Goal: Find specific page/section: Find specific page/section

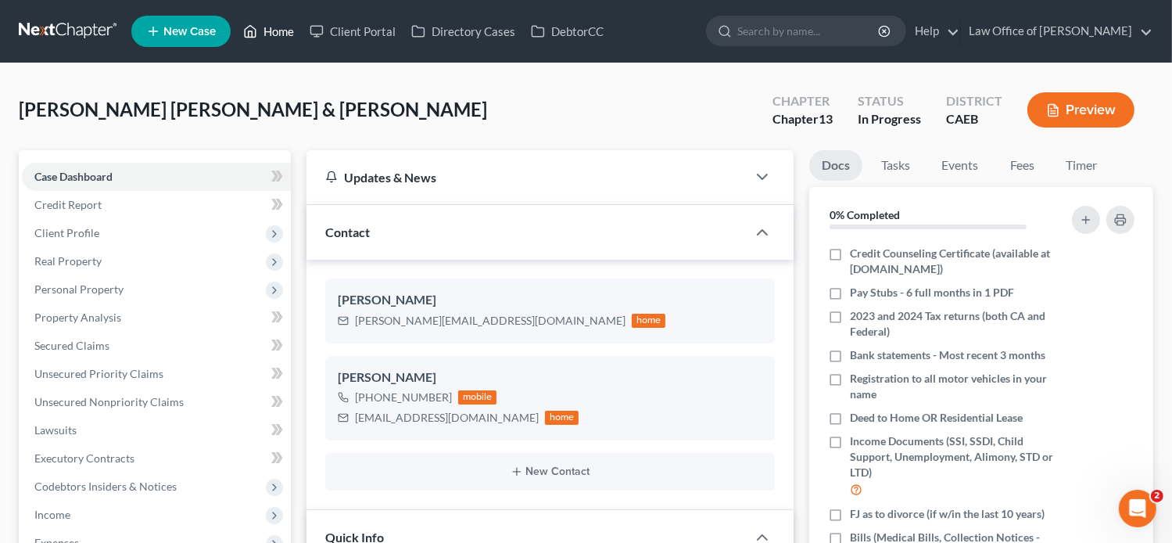
click at [269, 34] on link "Home" at bounding box center [268, 31] width 66 height 28
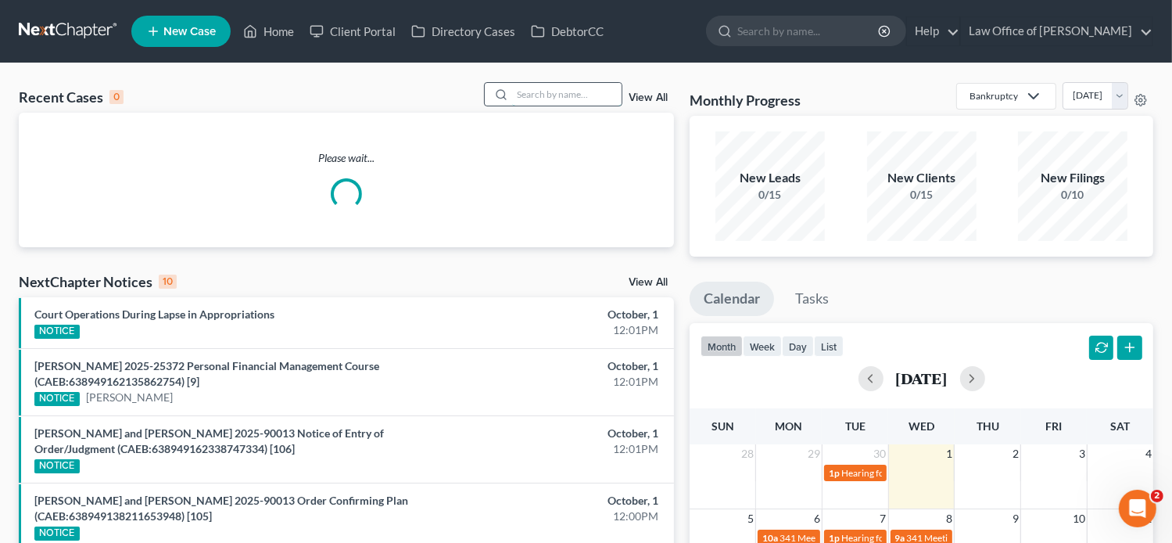
click at [565, 97] on input "search" at bounding box center [566, 94] width 109 height 23
paste input "[PERSON_NAME] and [PERSON_NAME]"
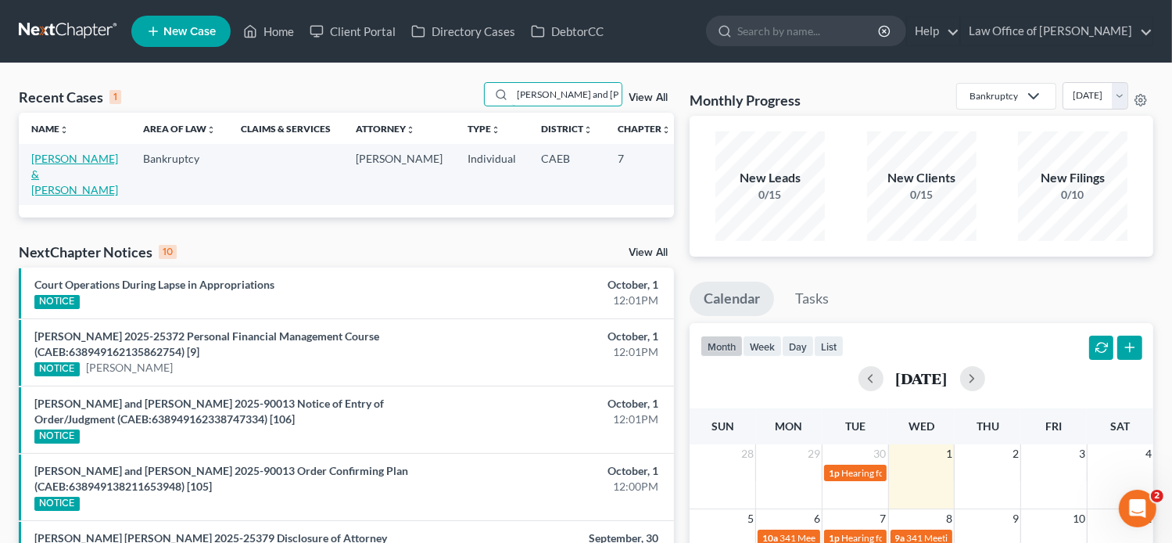
type input "[PERSON_NAME] and [PERSON_NAME]"
click at [38, 174] on link "[PERSON_NAME] & [PERSON_NAME]" at bounding box center [74, 174] width 87 height 45
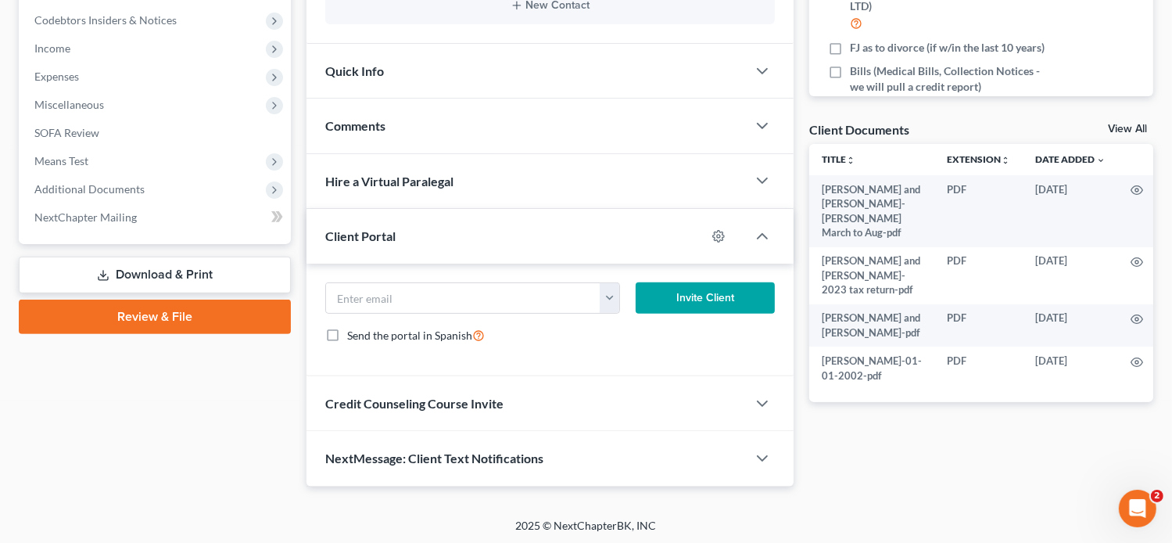
scroll to position [325, 0]
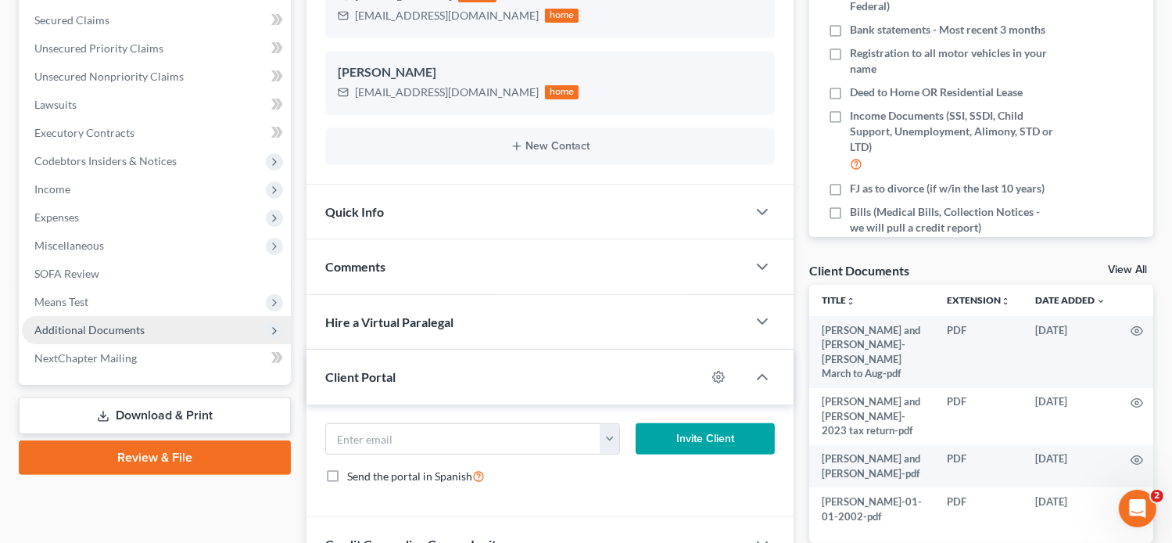
click at [60, 331] on span "Additional Documents" at bounding box center [89, 329] width 110 height 13
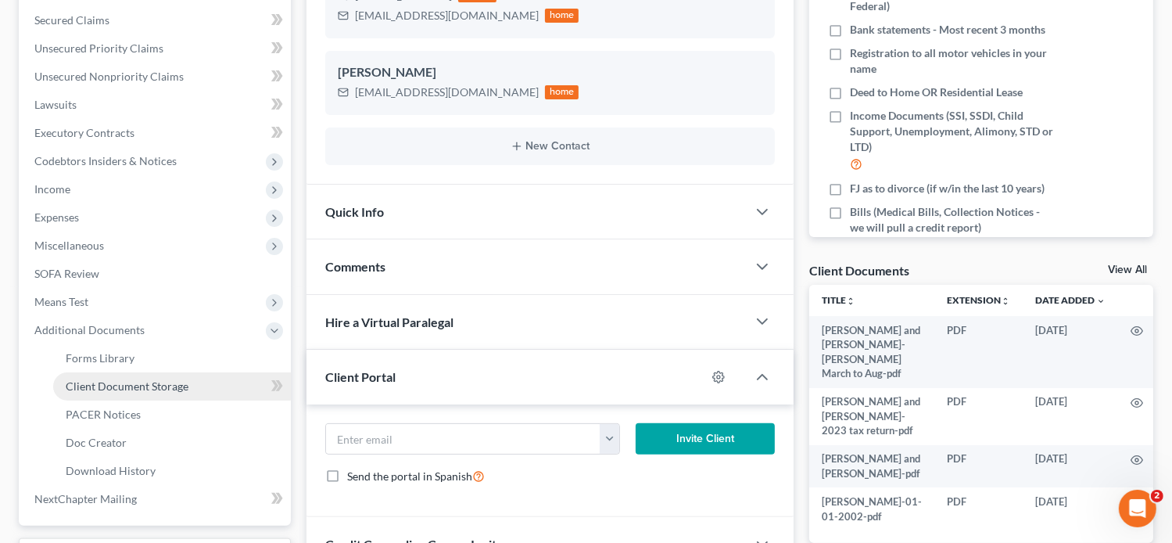
click at [156, 383] on span "Client Document Storage" at bounding box center [127, 385] width 123 height 13
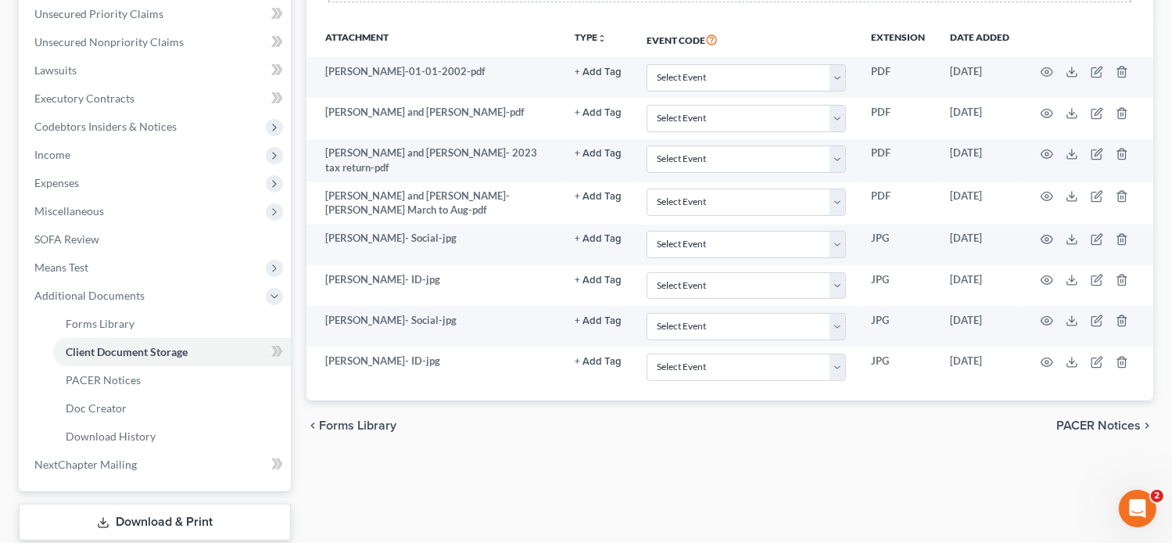
scroll to position [357, 0]
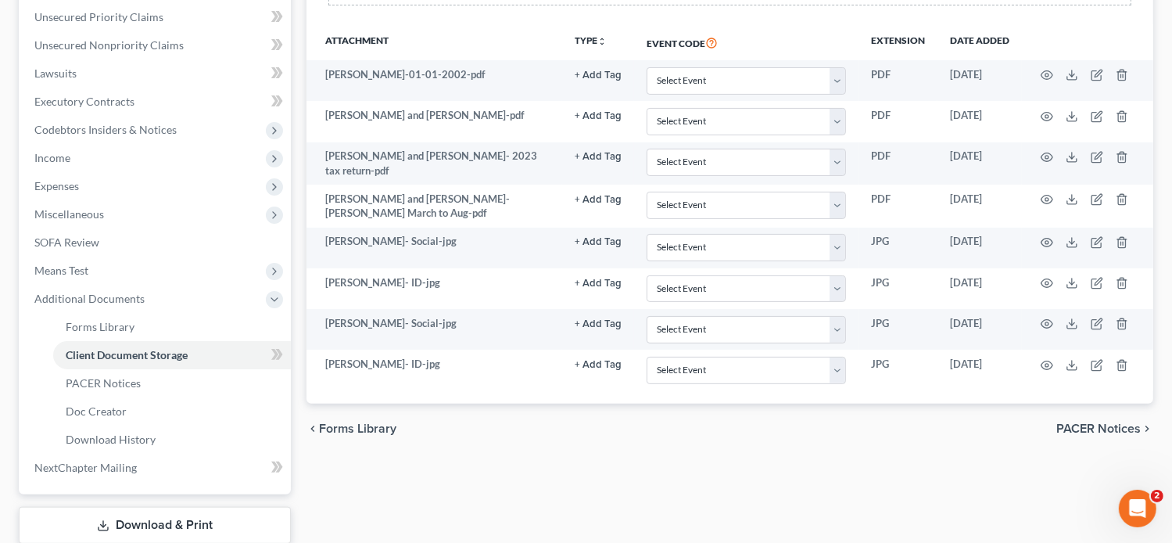
click at [873, 457] on div "Forms Library Client Document Storage PACER Notices Doc Creator Download Histor…" at bounding box center [730, 189] width 862 height 791
